Goal: Information Seeking & Learning: Understand process/instructions

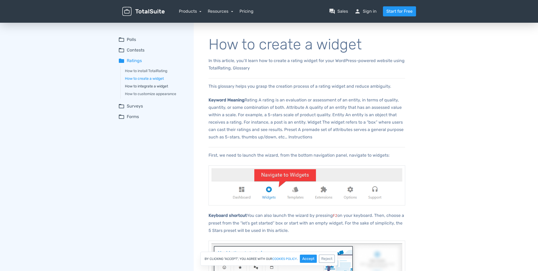
click at [154, 87] on link "How to integrate a widget" at bounding box center [155, 87] width 61 height 6
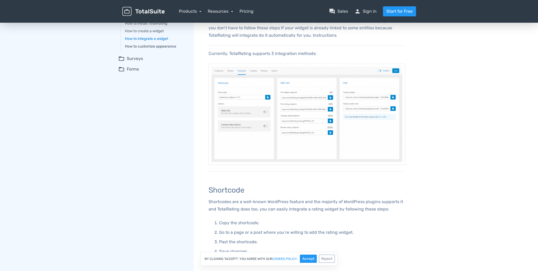
scroll to position [13, 0]
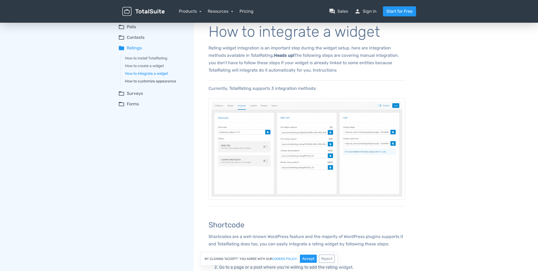
click at [164, 81] on link "How to customize appearance" at bounding box center [155, 82] width 61 height 6
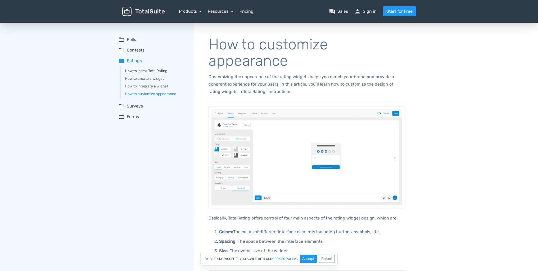
click at [161, 70] on link "How to install TotalRating" at bounding box center [155, 71] width 61 height 6
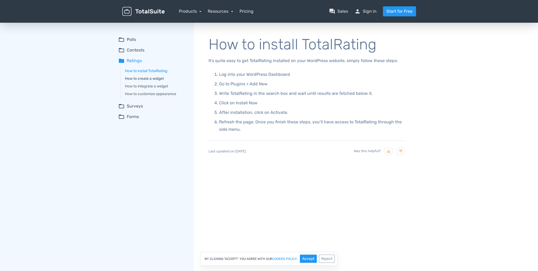
click at [156, 81] on link "How to create a widget" at bounding box center [155, 79] width 61 height 6
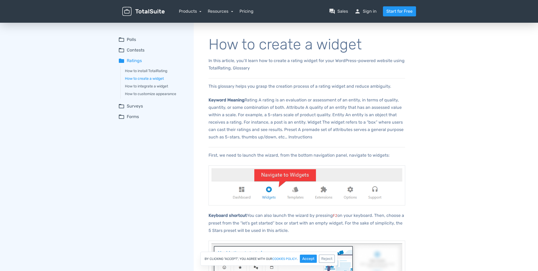
click at [153, 82] on div "How to install TotalRating How to create a widget How to integrate a widget How…" at bounding box center [153, 82] width 66 height 33
click at [154, 83] on div "How to install TotalRating How to create a widget How to integrate a widget How…" at bounding box center [153, 82] width 66 height 33
click at [155, 84] on link "How to integrate a widget" at bounding box center [155, 87] width 61 height 6
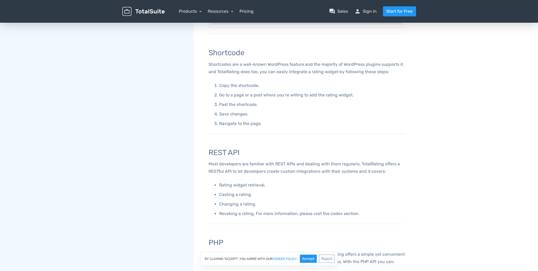
scroll to position [79, 0]
